Goal: Task Accomplishment & Management: Use online tool/utility

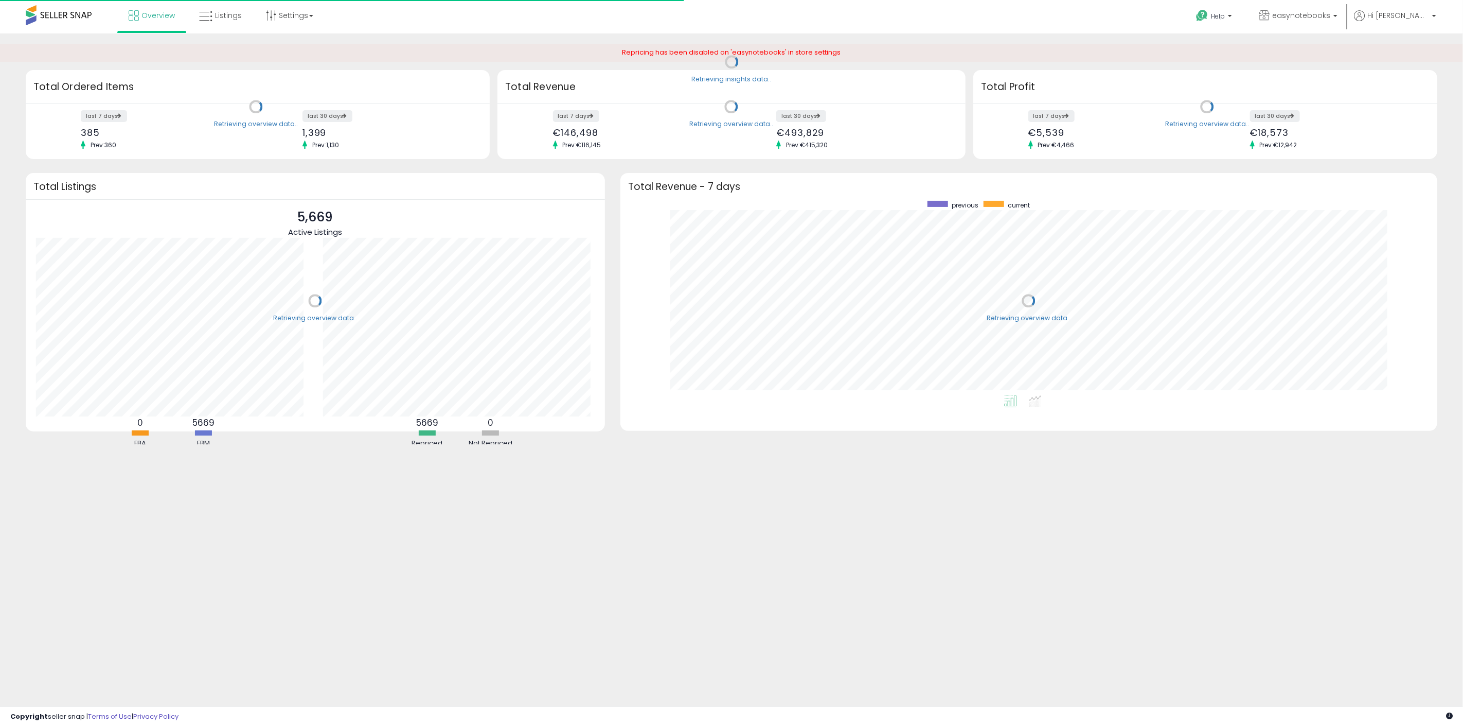
scroll to position [194, 797]
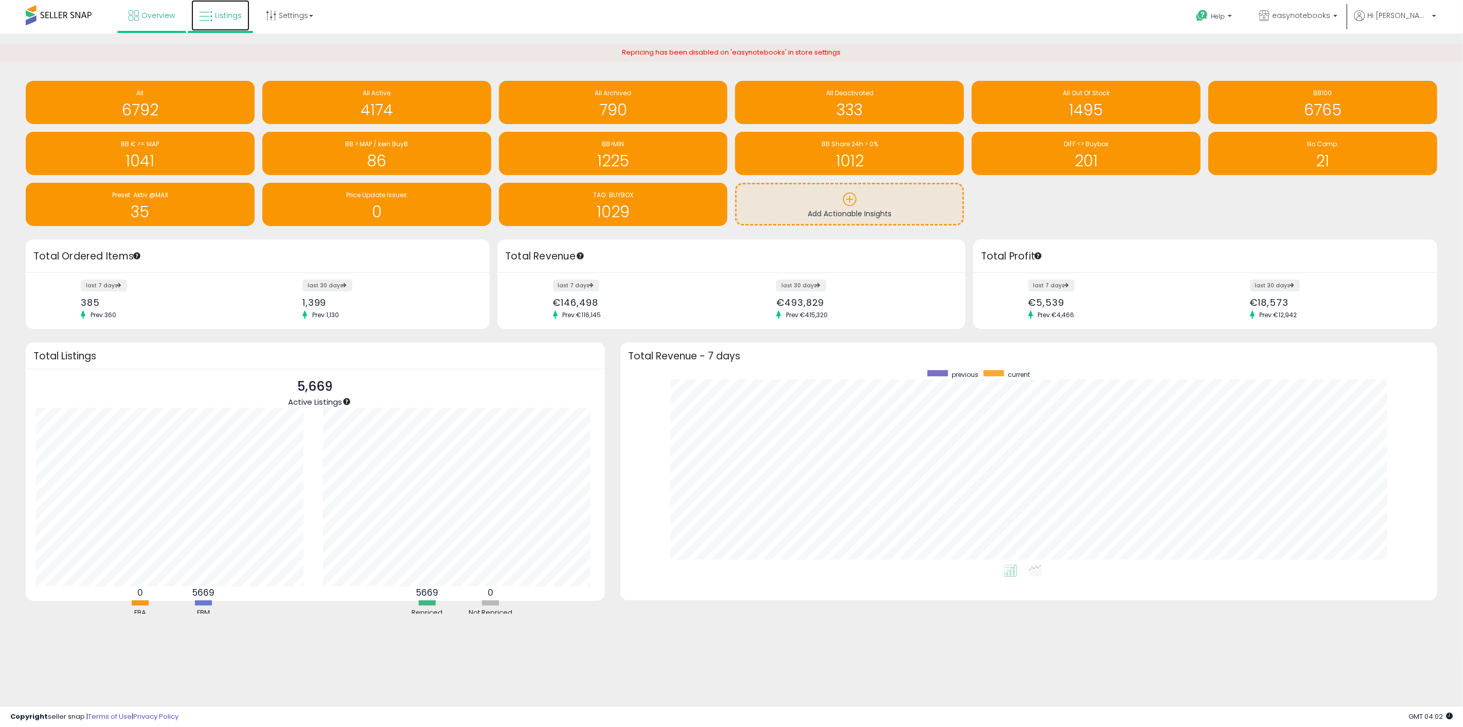
click at [229, 16] on span "Listings" at bounding box center [228, 15] width 27 height 10
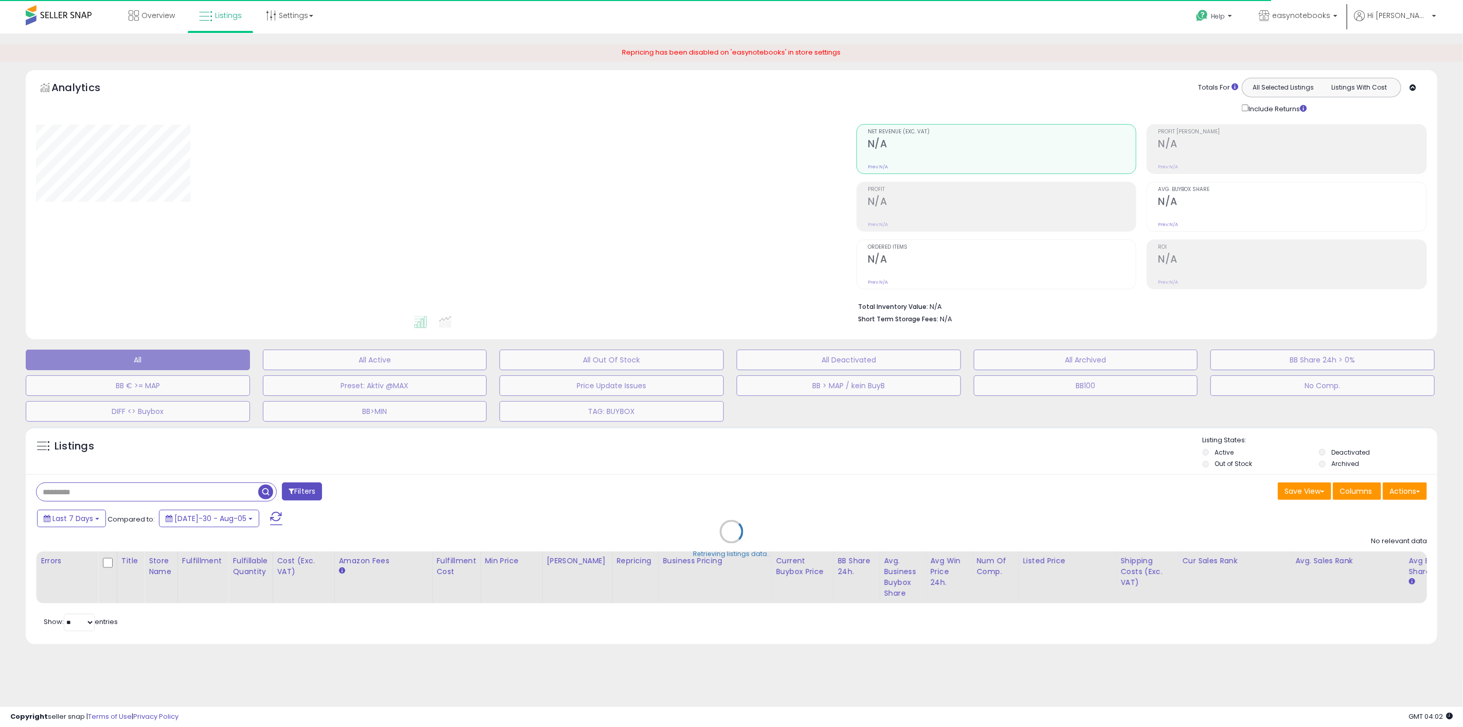
select select "**"
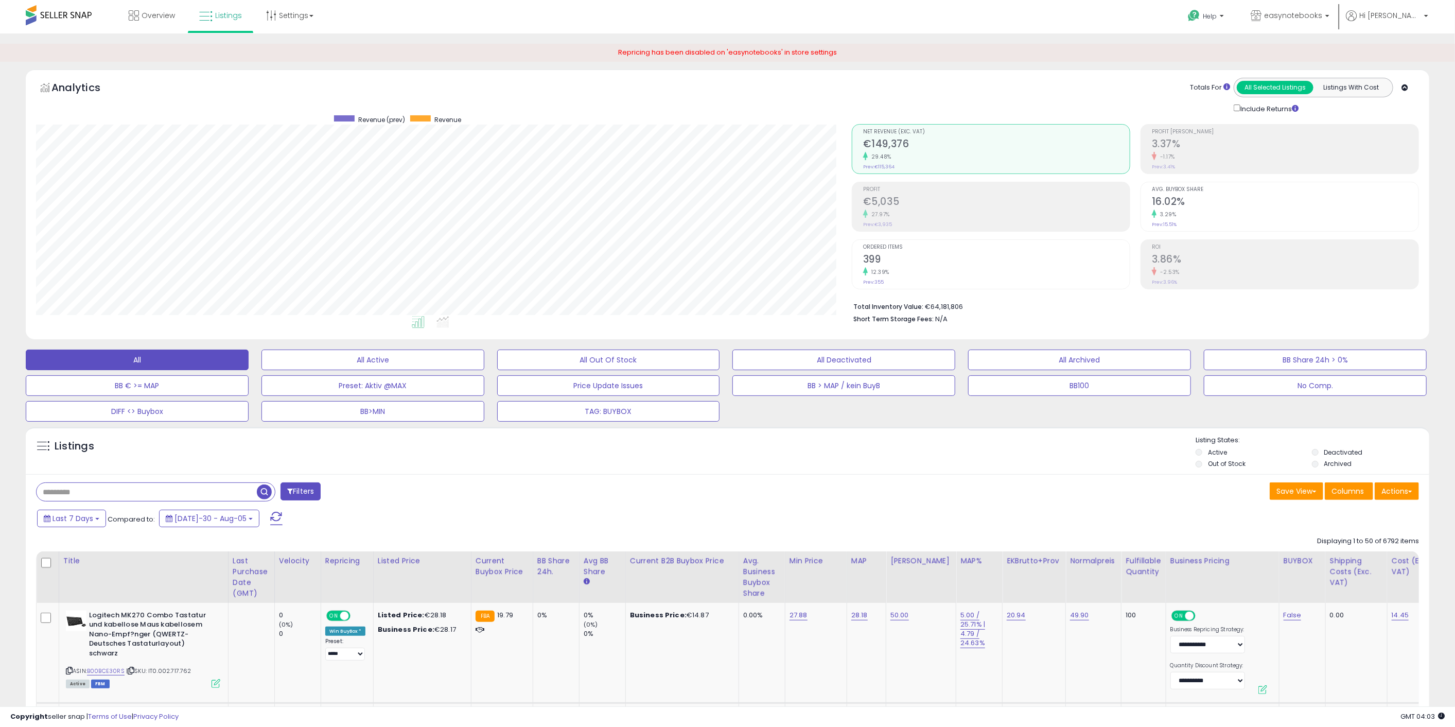
scroll to position [211, 816]
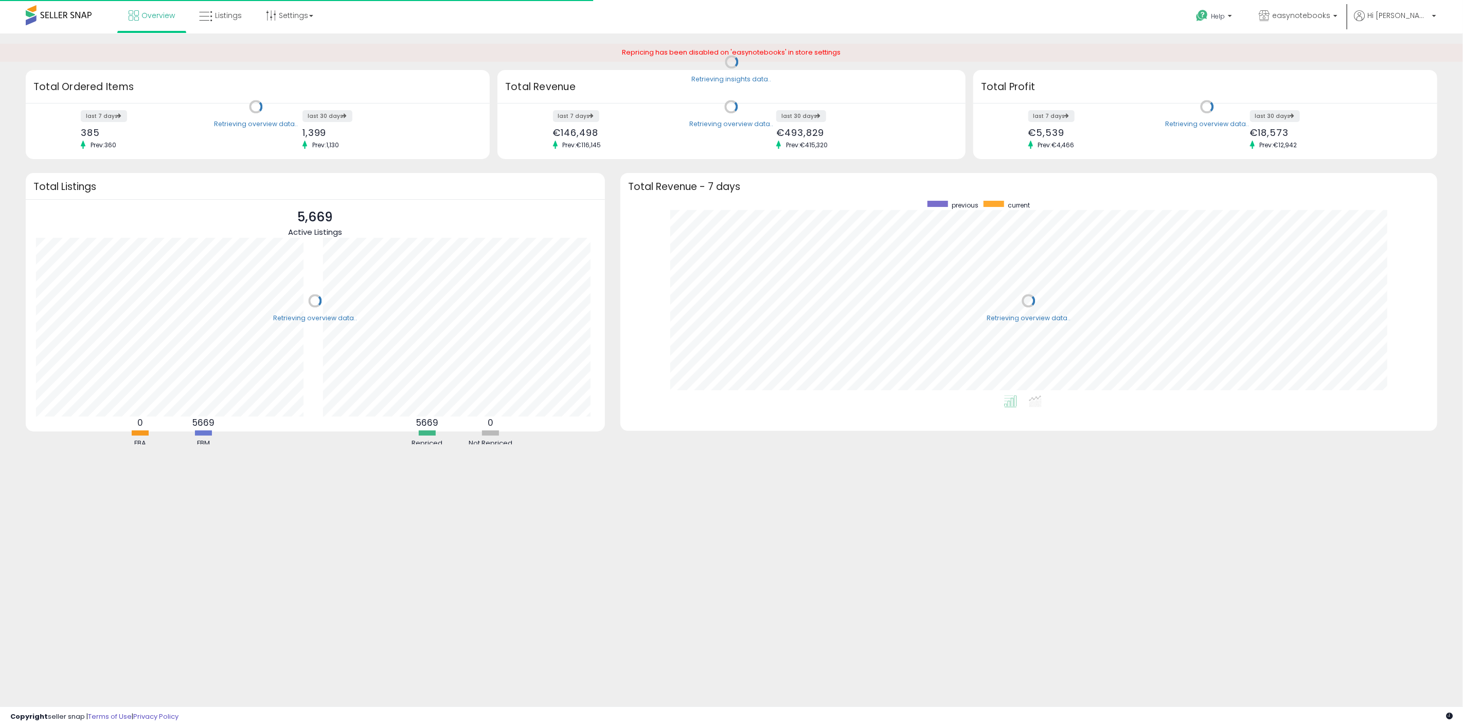
scroll to position [194, 797]
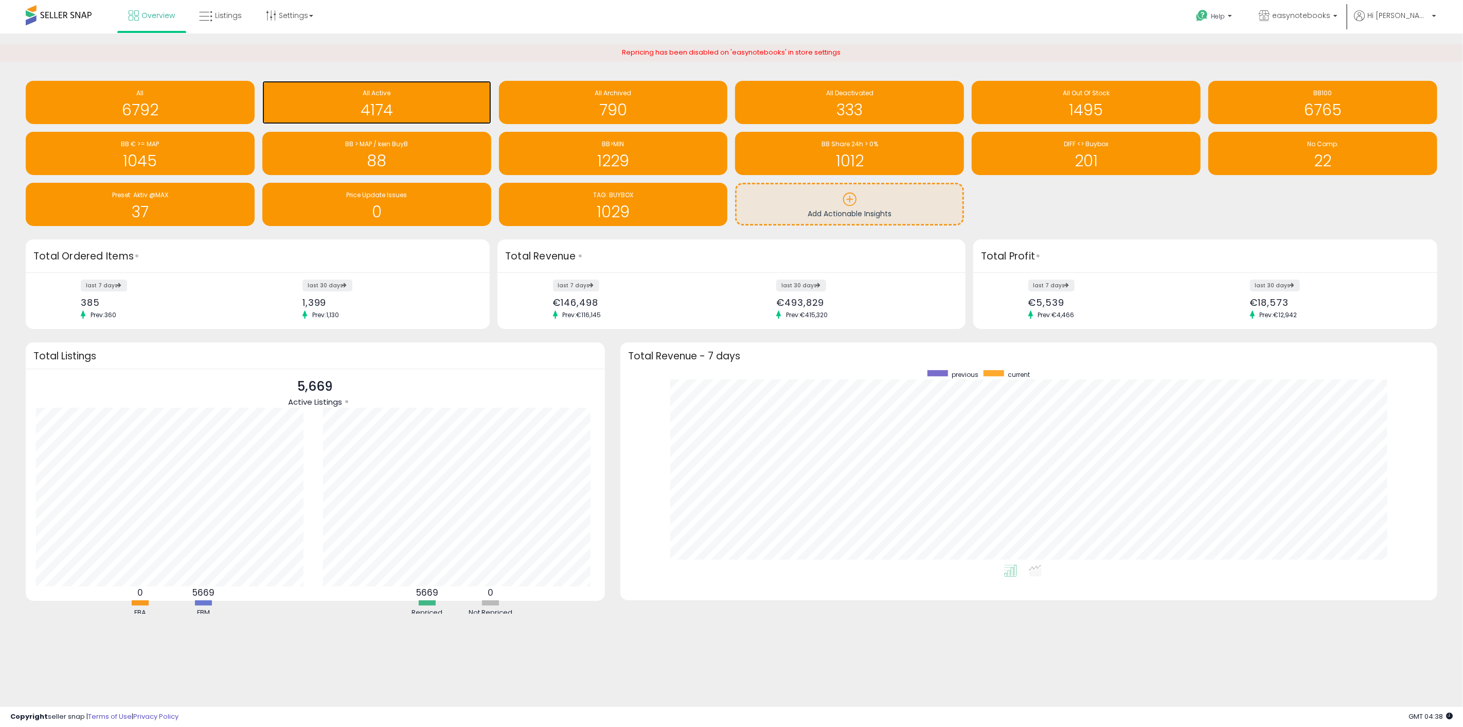
click at [374, 101] on h1 "4174" at bounding box center [377, 109] width 219 height 17
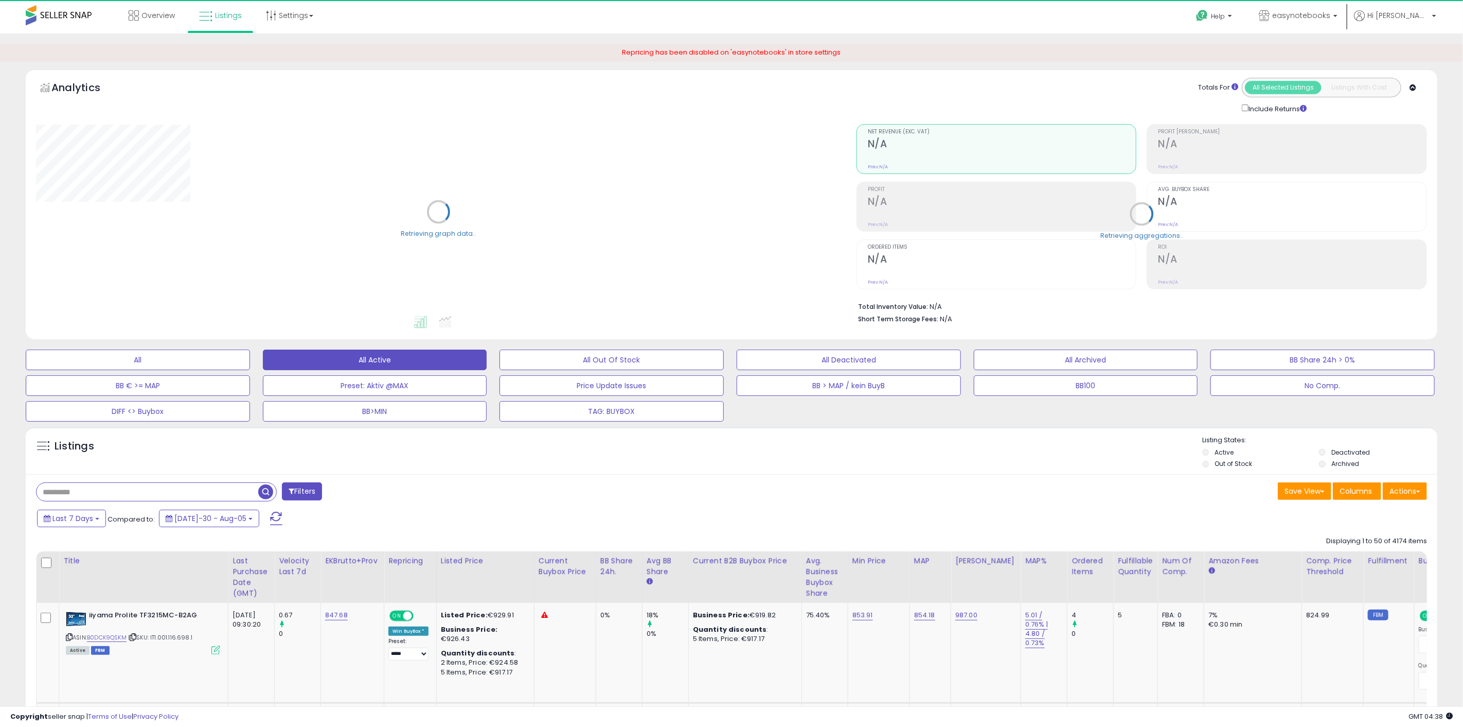
select select "**"
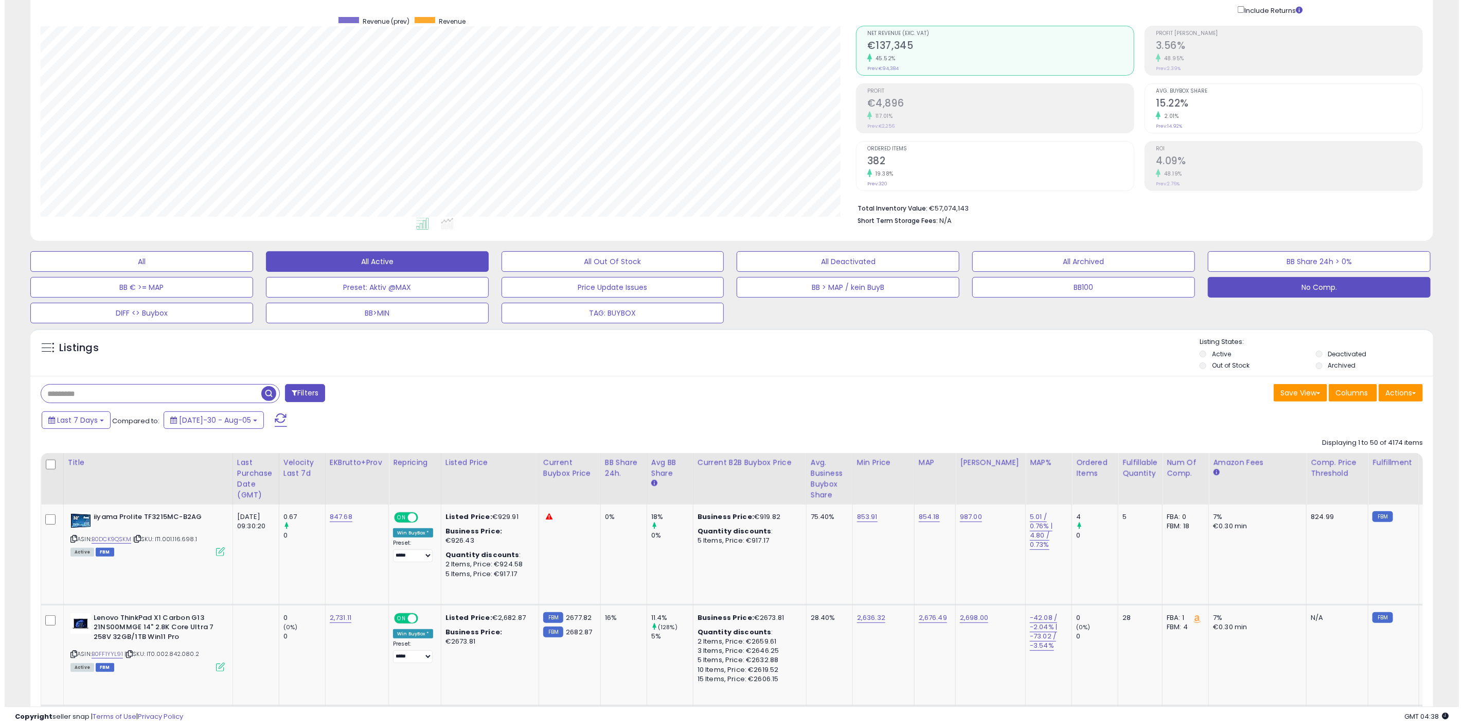
scroll to position [57, 0]
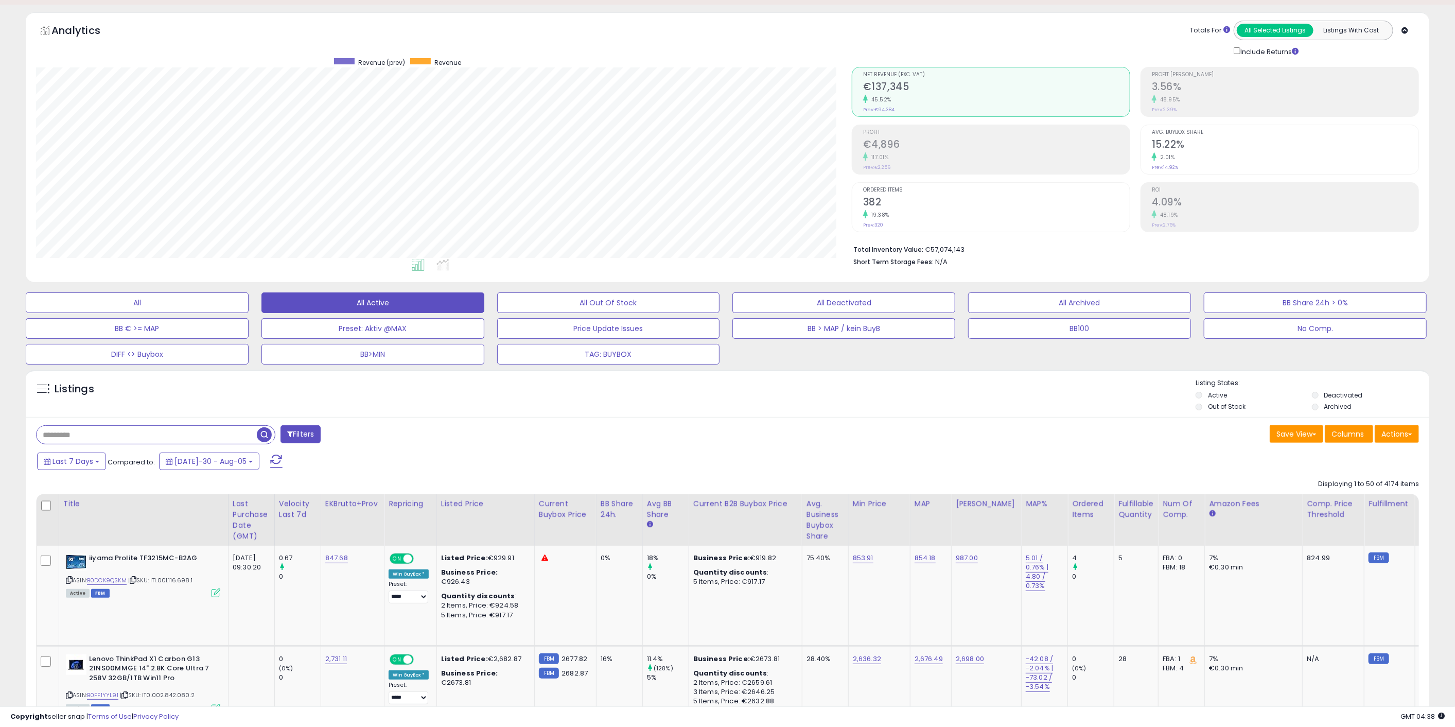
click at [1287, 163] on div "Avg. Buybox Share 15.22% 2.01% Prev: 14.92%" at bounding box center [1285, 148] width 267 height 46
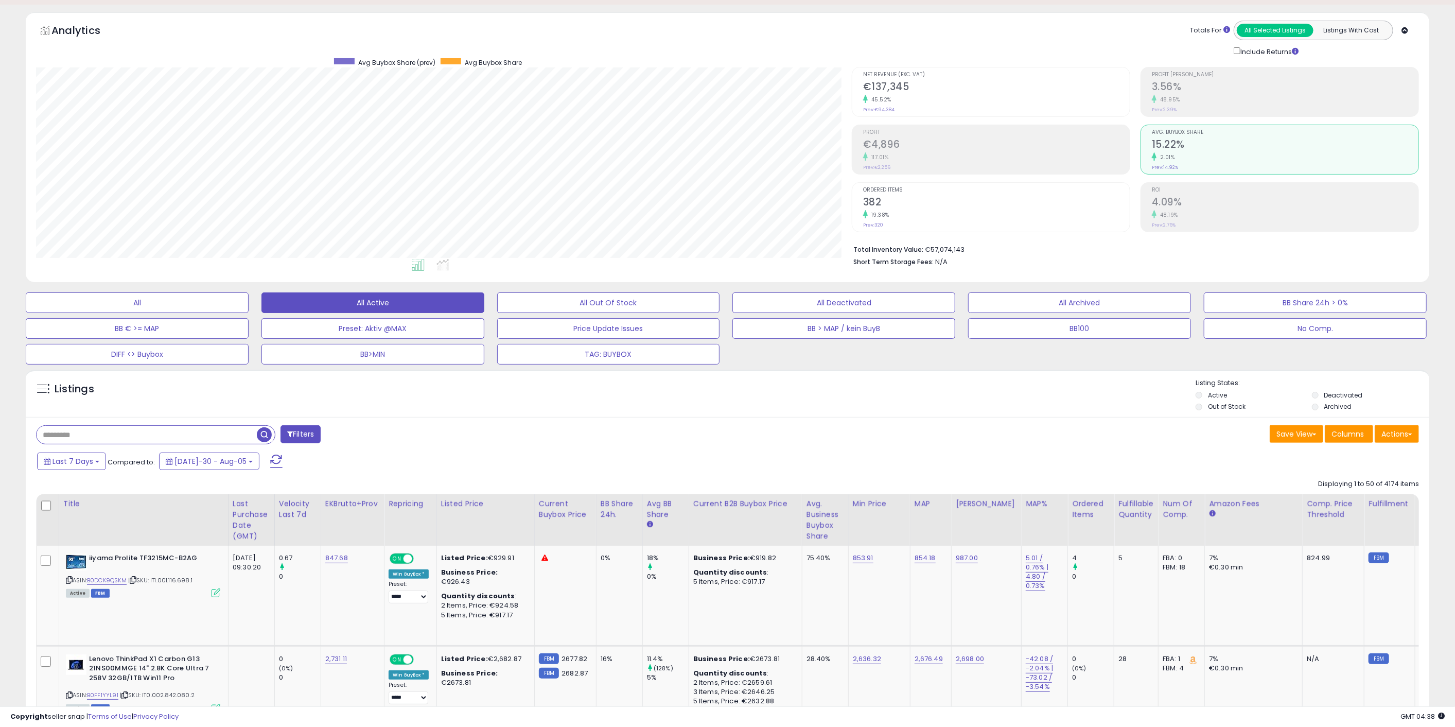
scroll to position [514335, 513729]
click at [249, 305] on button "BB Share 24h > 0%" at bounding box center [137, 302] width 223 height 21
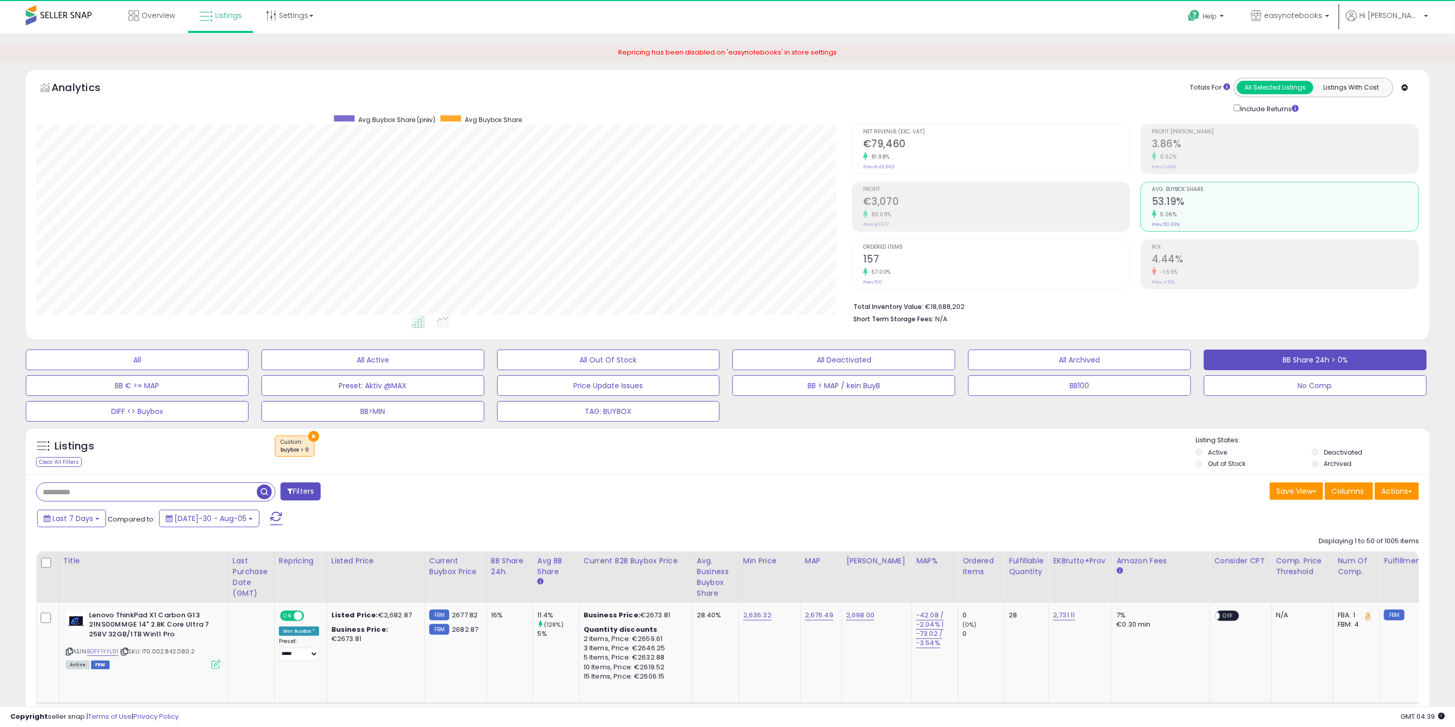
scroll to position [211, 816]
